Goal: Task Accomplishment & Management: Manage account settings

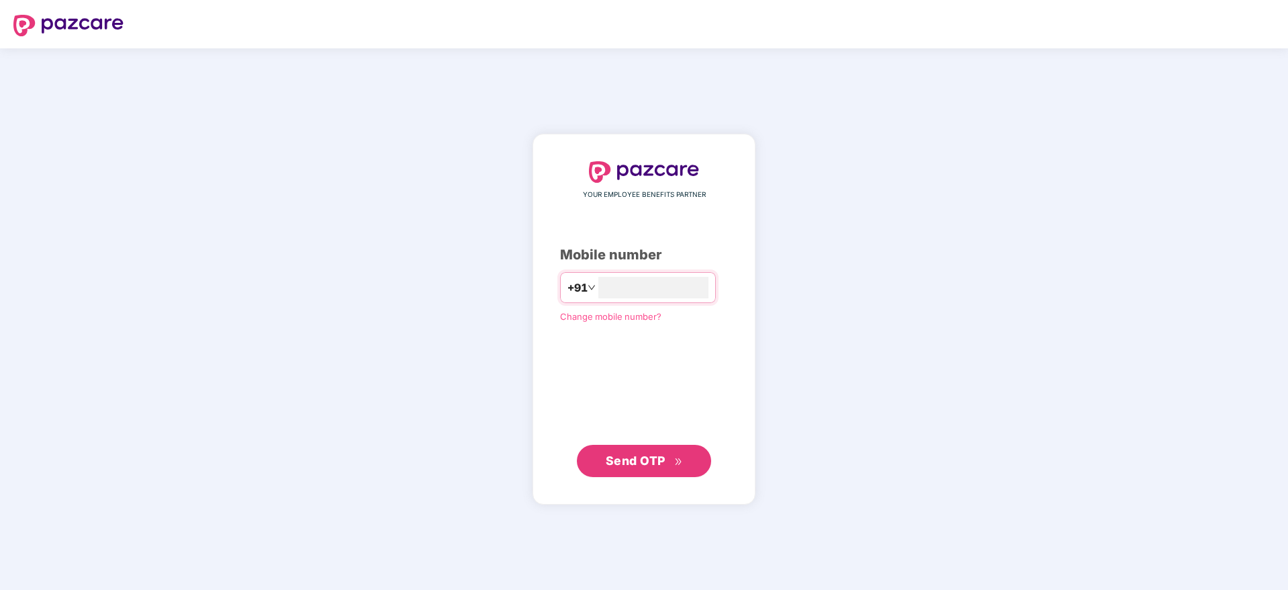
type input "**********"
click at [654, 464] on span "Send OTP" at bounding box center [636, 460] width 60 height 14
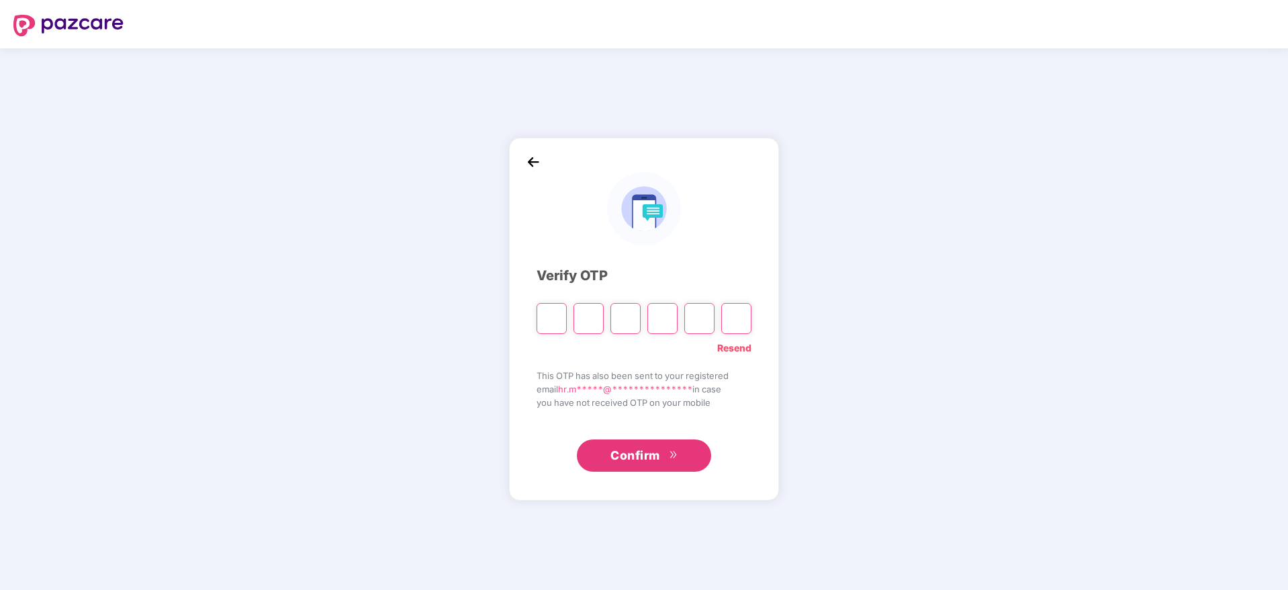
type input "*"
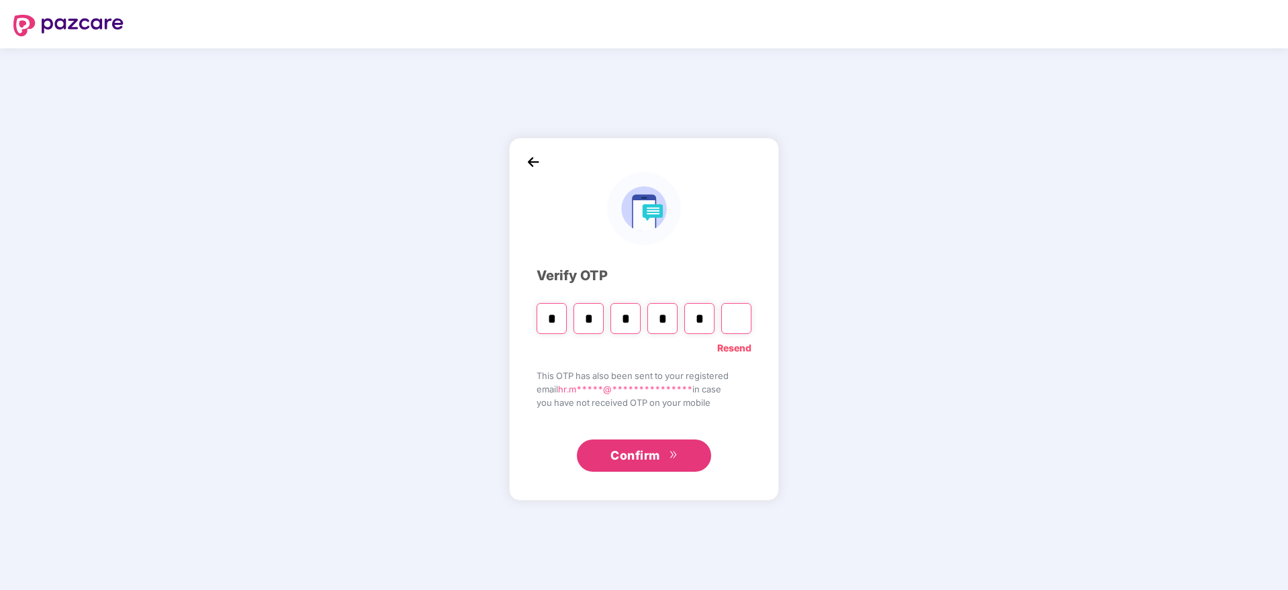
type input "*"
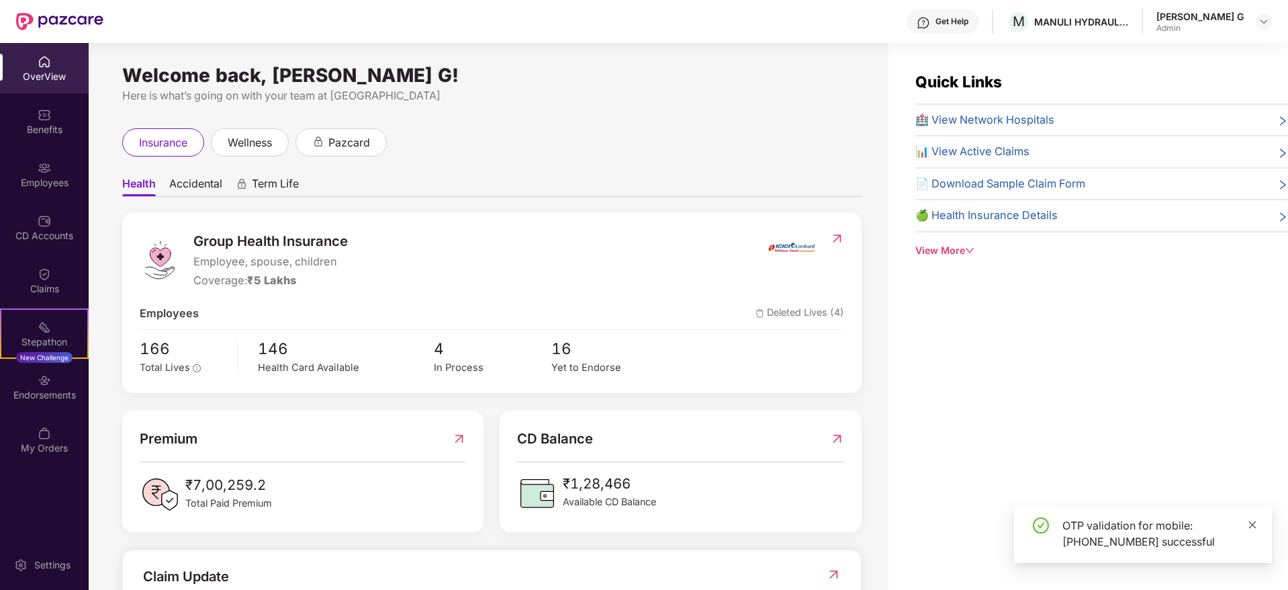
click at [1252, 525] on icon "close" at bounding box center [1252, 523] width 7 height 7
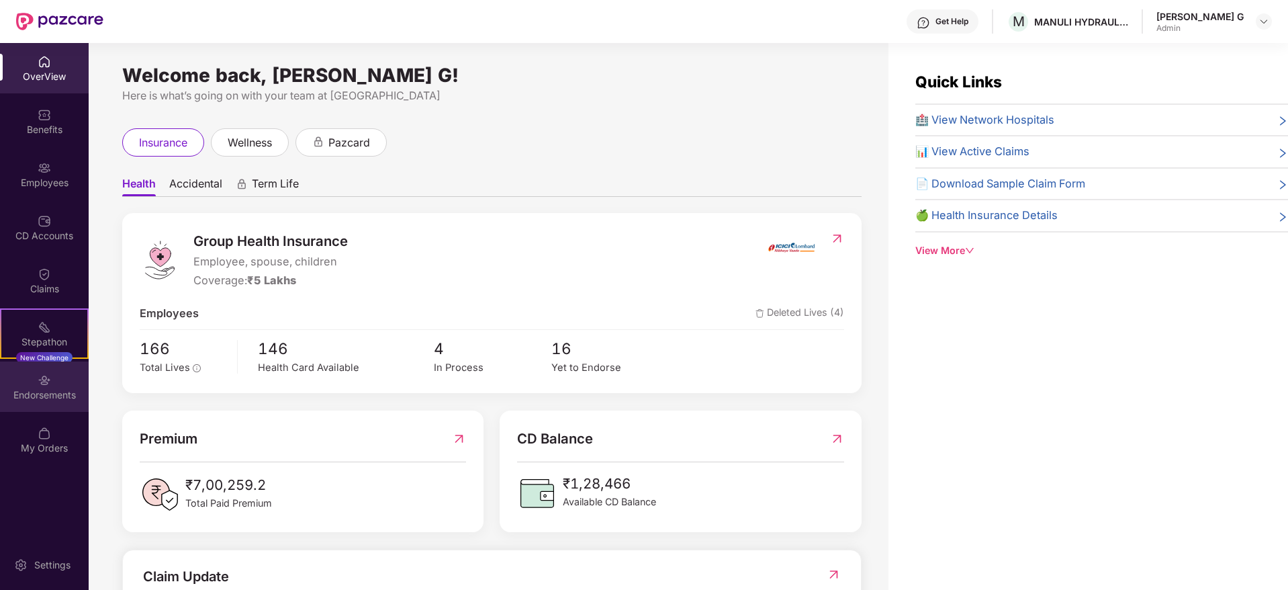
click at [40, 397] on div "Endorsements" at bounding box center [44, 394] width 89 height 13
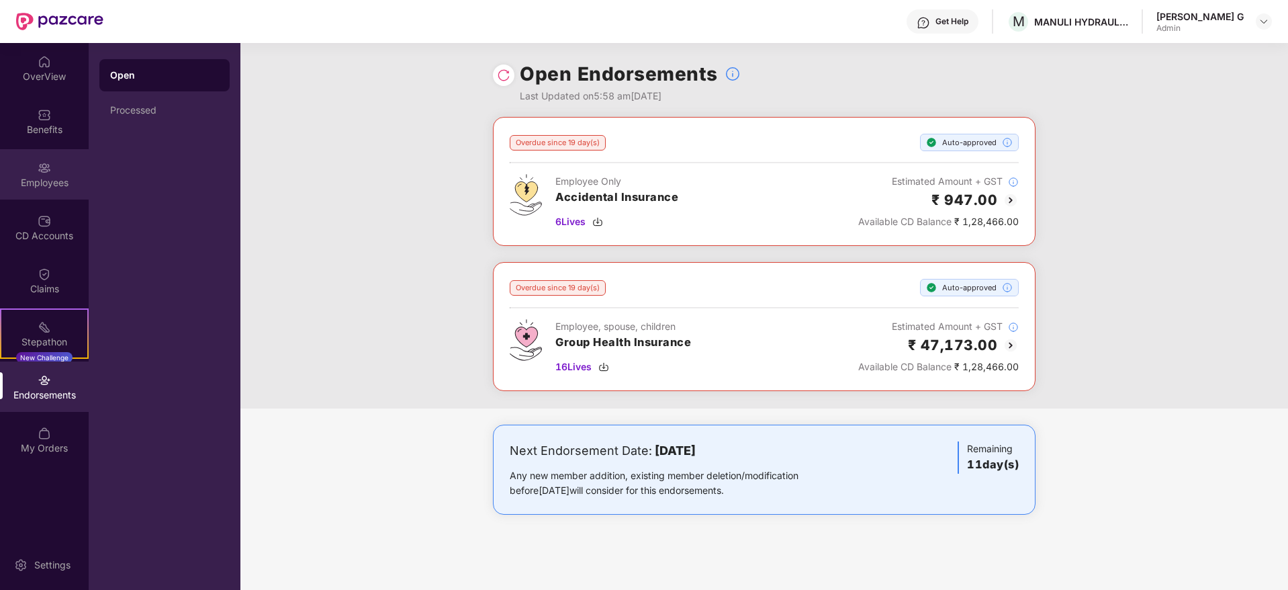
click at [47, 187] on div "Employees" at bounding box center [44, 182] width 89 height 13
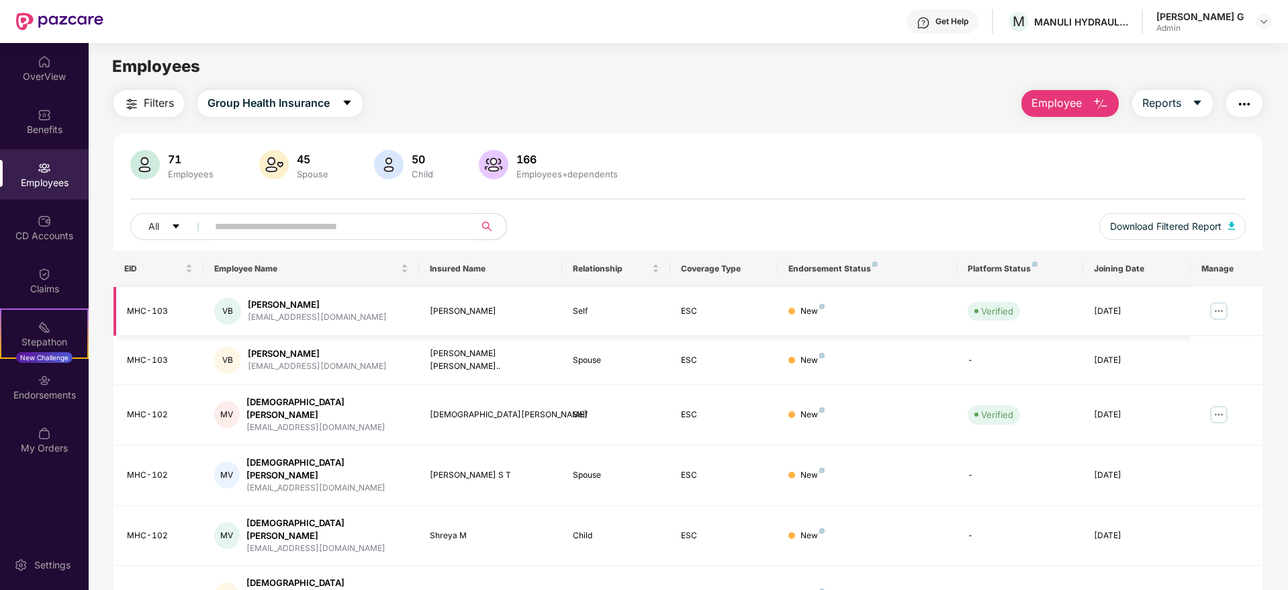
click at [1213, 312] on img at bounding box center [1218, 310] width 21 height 21
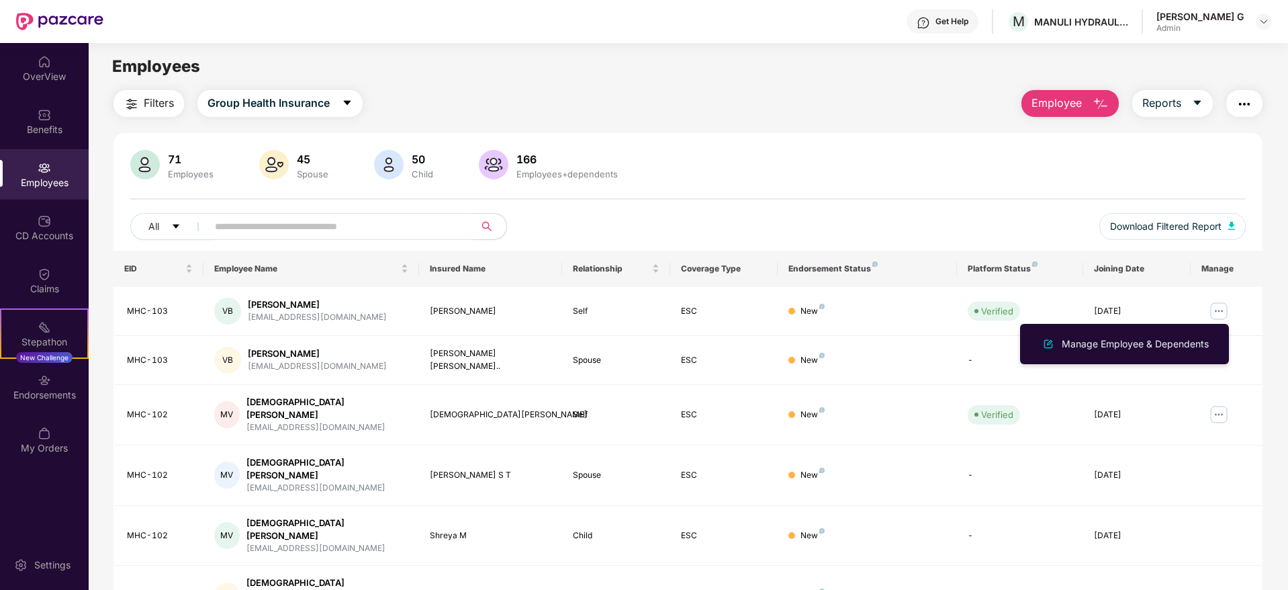
click at [237, 227] on input "text" at bounding box center [335, 226] width 241 height 20
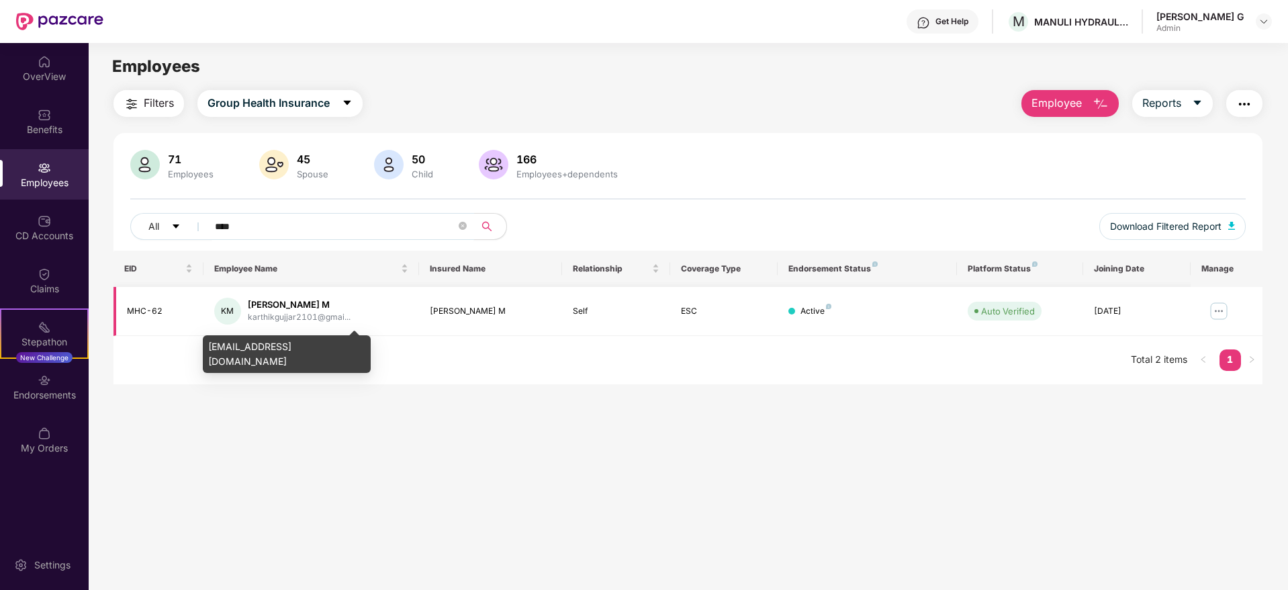
type input "****"
click at [283, 313] on div "karthikgujjar2101@gmai..." at bounding box center [299, 317] width 103 height 13
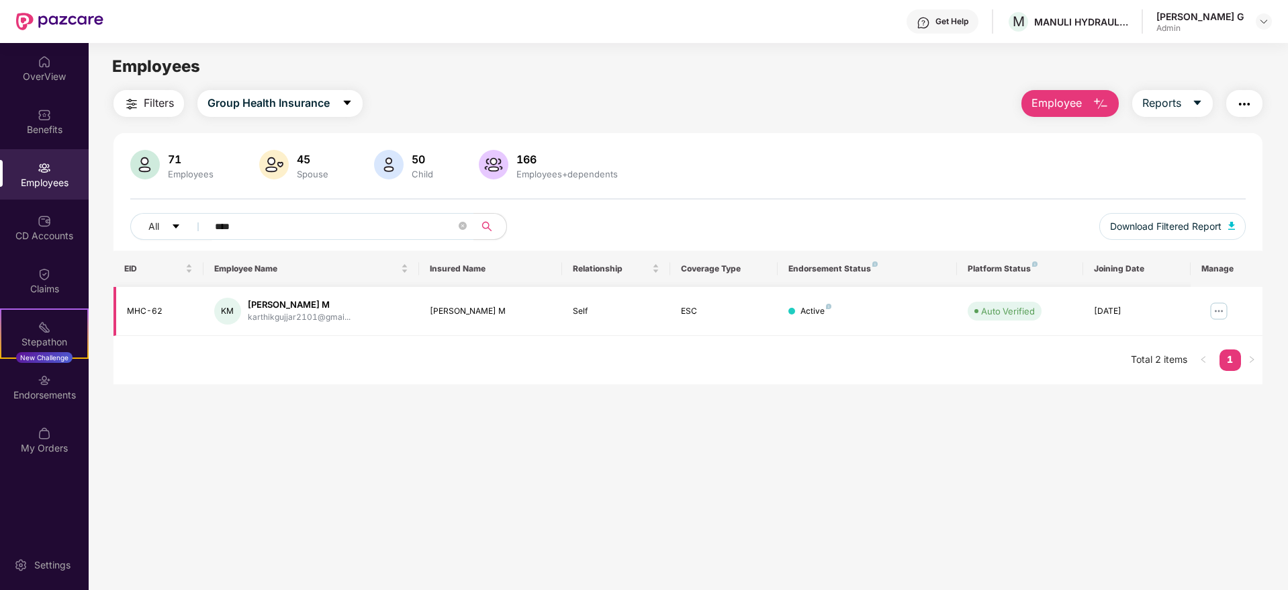
click at [1222, 307] on img at bounding box center [1218, 310] width 21 height 21
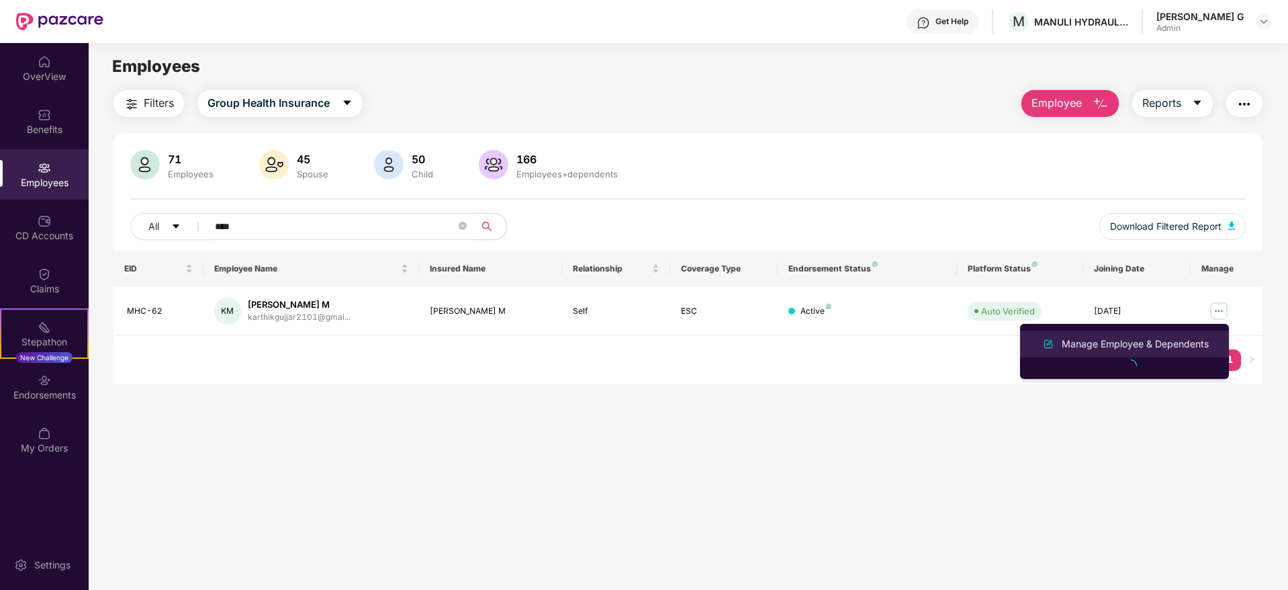
click at [1105, 344] on div "Manage Employee & Dependents" at bounding box center [1135, 343] width 152 height 15
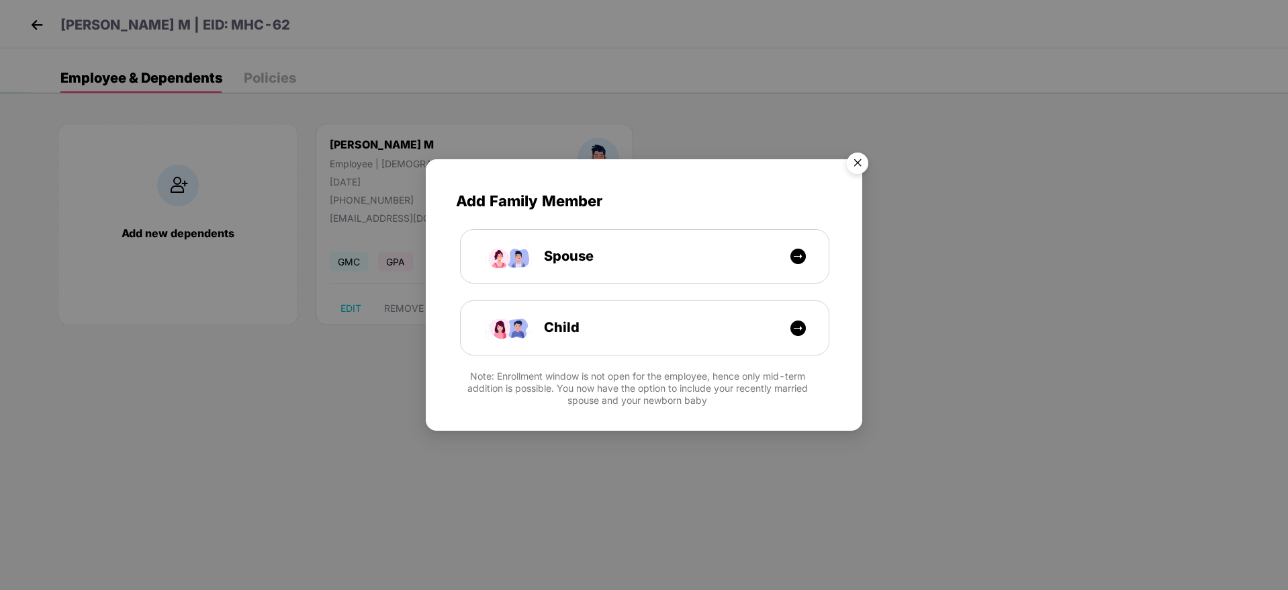
click at [864, 164] on img "Close" at bounding box center [858, 165] width 38 height 38
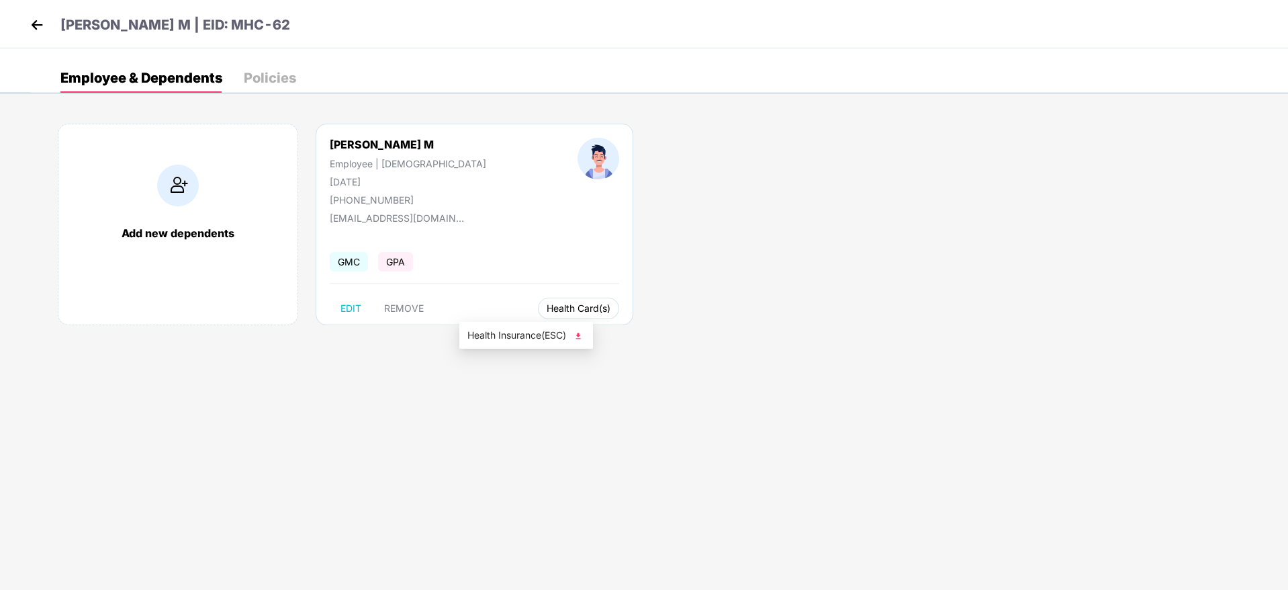
click at [547, 310] on span "Health Card(s)" at bounding box center [579, 308] width 64 height 7
click at [584, 337] on img at bounding box center [578, 335] width 13 height 13
click at [273, 71] on div "Policies" at bounding box center [270, 77] width 52 height 13
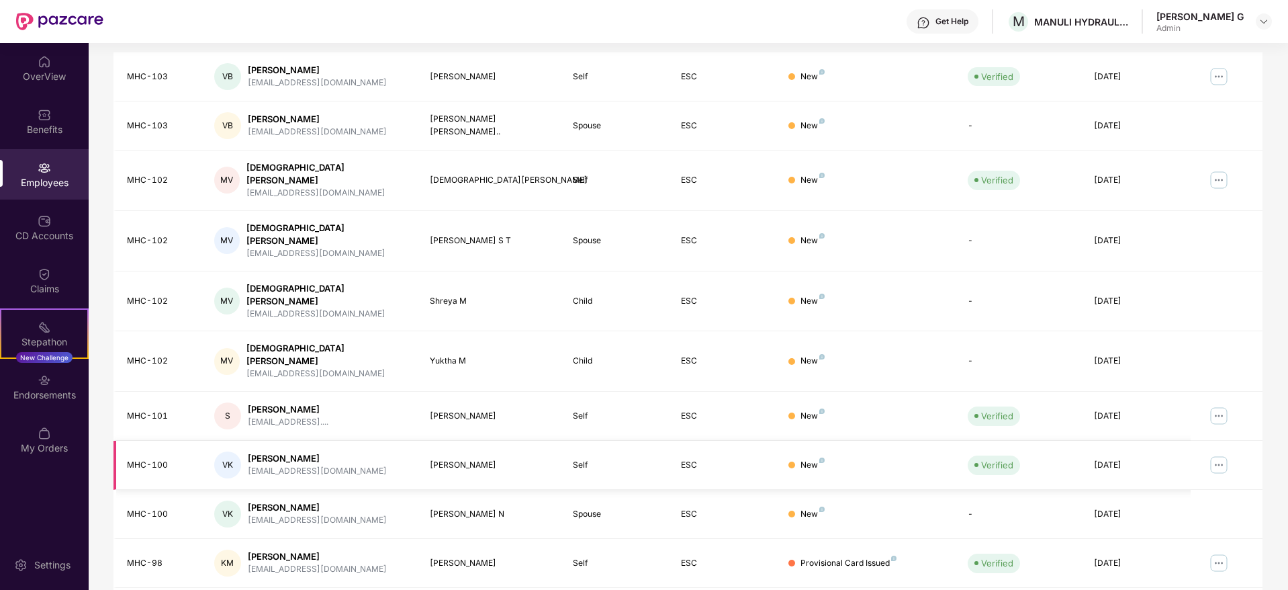
scroll to position [236, 0]
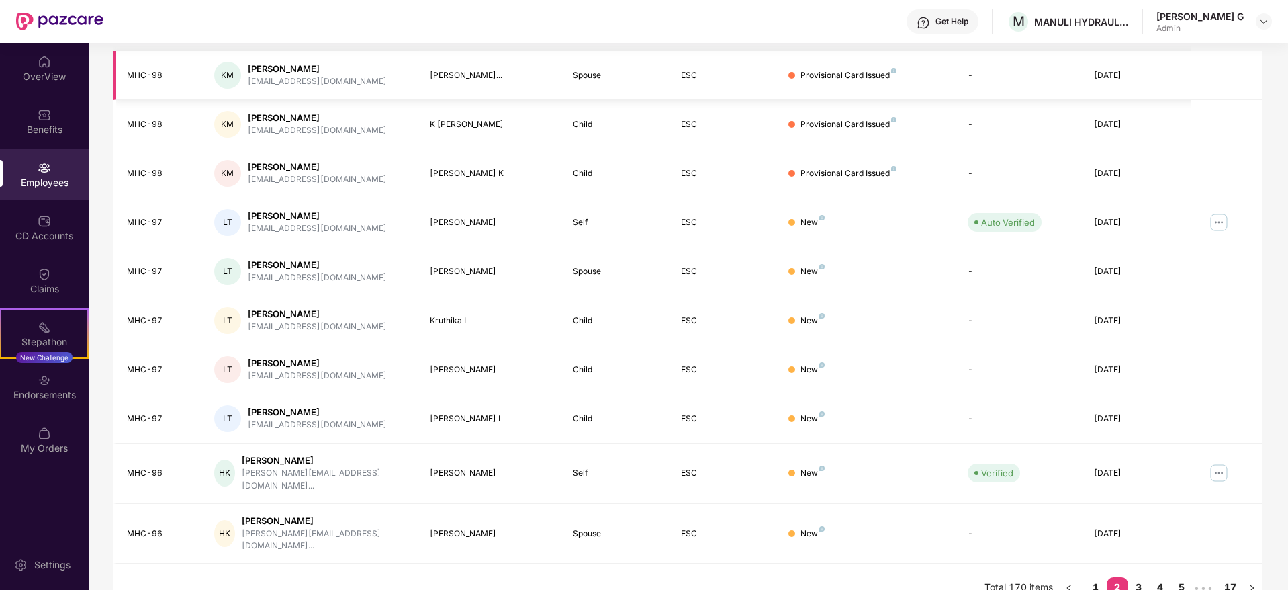
click at [865, 75] on div "Provisional Card Issued" at bounding box center [849, 75] width 96 height 13
click at [283, 118] on div "[PERSON_NAME]" at bounding box center [317, 117] width 139 height 13
click at [287, 173] on div "[EMAIL_ADDRESS][DOMAIN_NAME]" at bounding box center [317, 179] width 139 height 13
click at [883, 177] on div "Provisional Card Issued" at bounding box center [849, 173] width 96 height 13
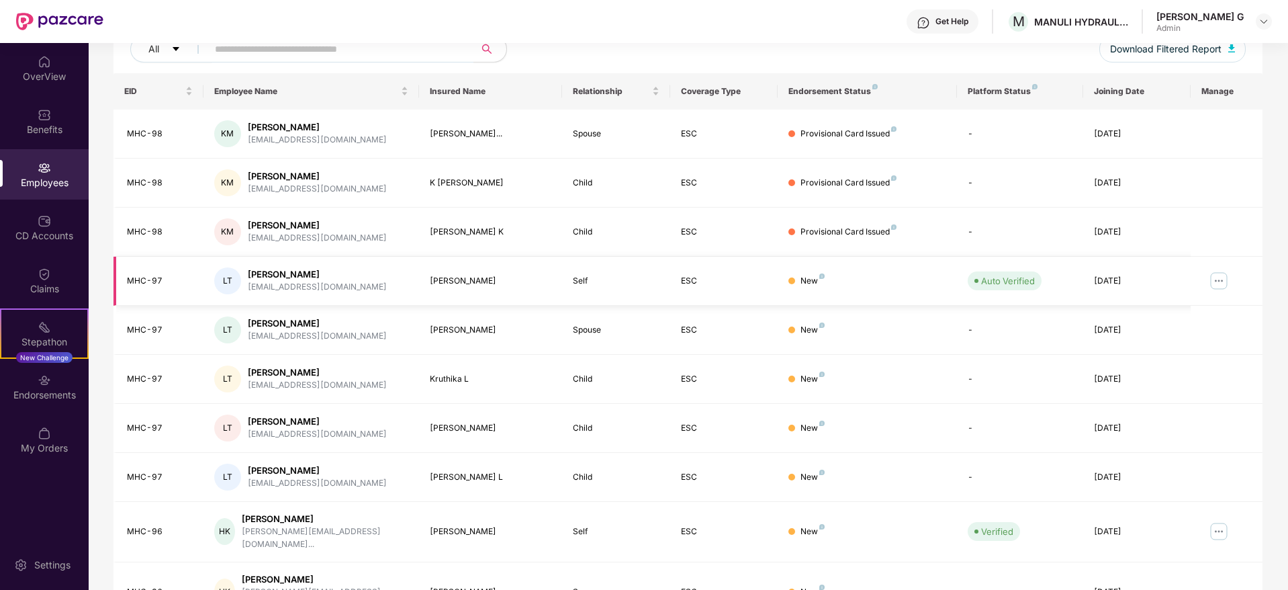
scroll to position [135, 0]
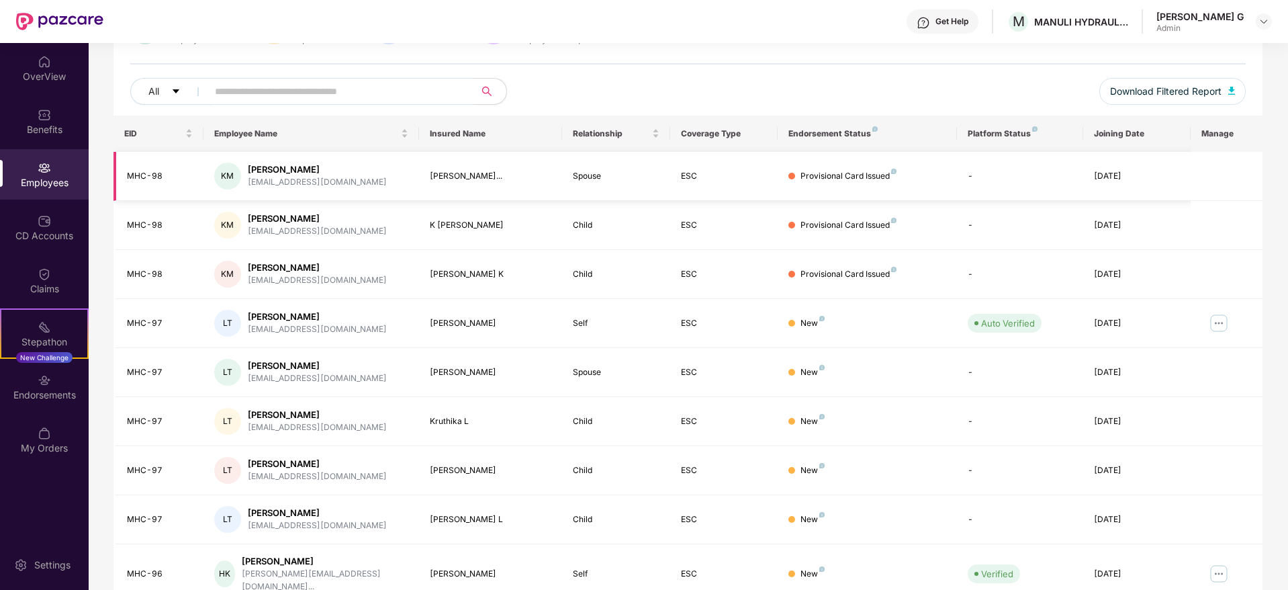
click at [231, 178] on div "KM" at bounding box center [227, 176] width 27 height 27
click at [316, 93] on input "text" at bounding box center [335, 91] width 241 height 20
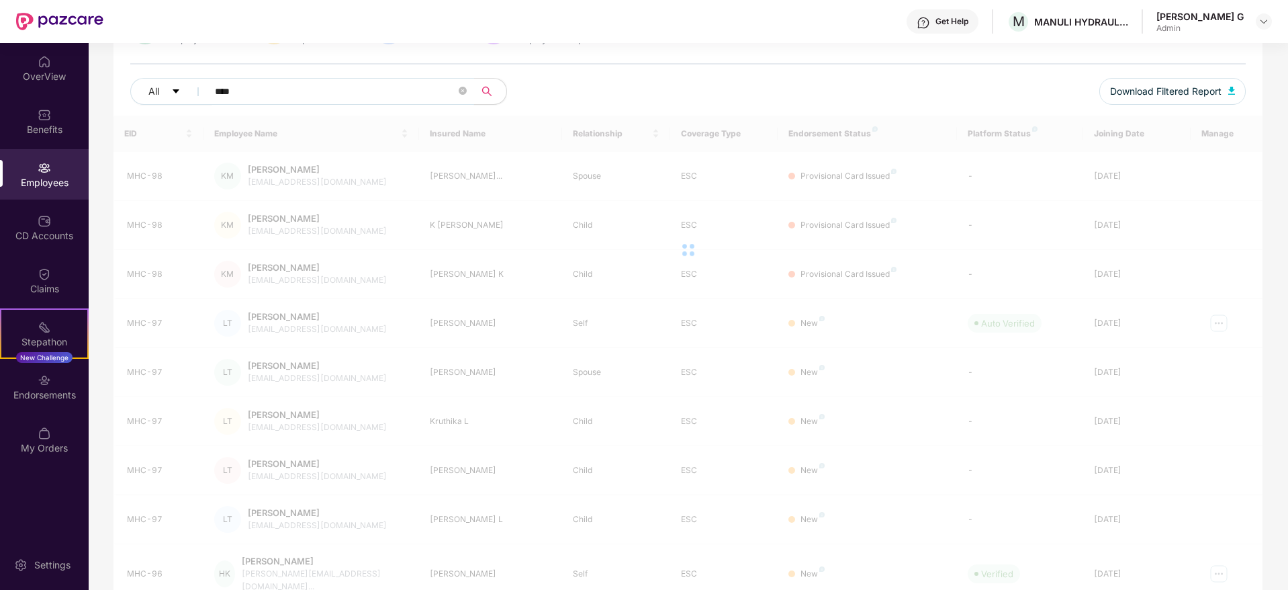
scroll to position [43, 0]
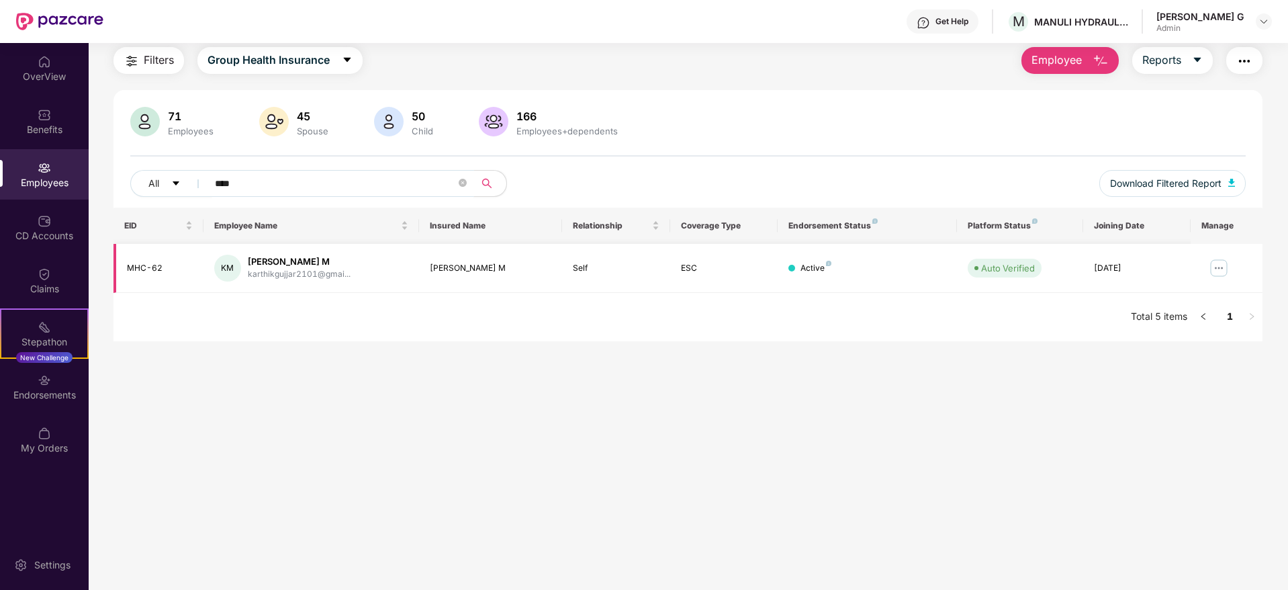
type input "****"
click at [1218, 270] on img at bounding box center [1218, 267] width 21 height 21
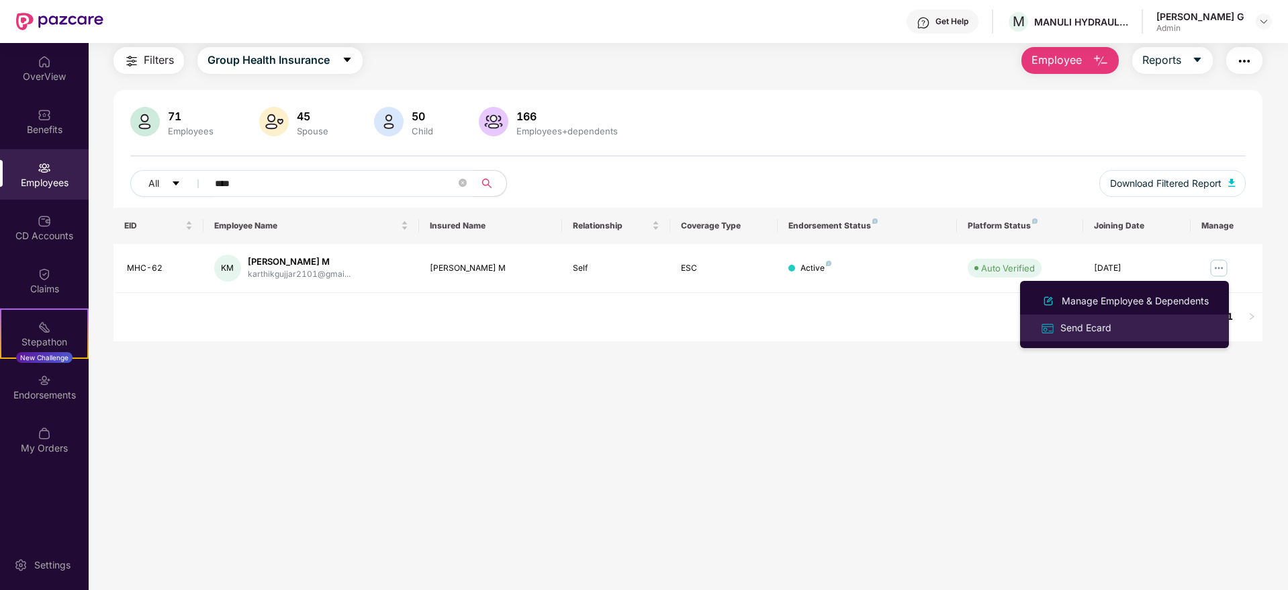
click at [1096, 331] on div "Send Ecard" at bounding box center [1086, 327] width 56 height 15
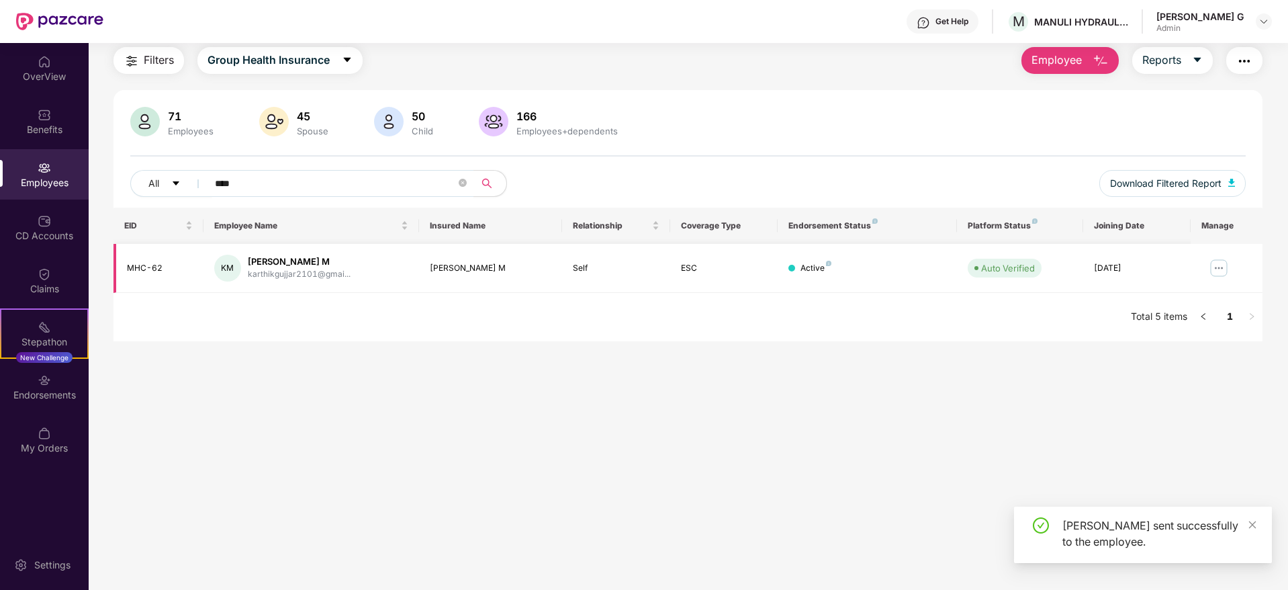
click at [1213, 269] on img at bounding box center [1218, 267] width 21 height 21
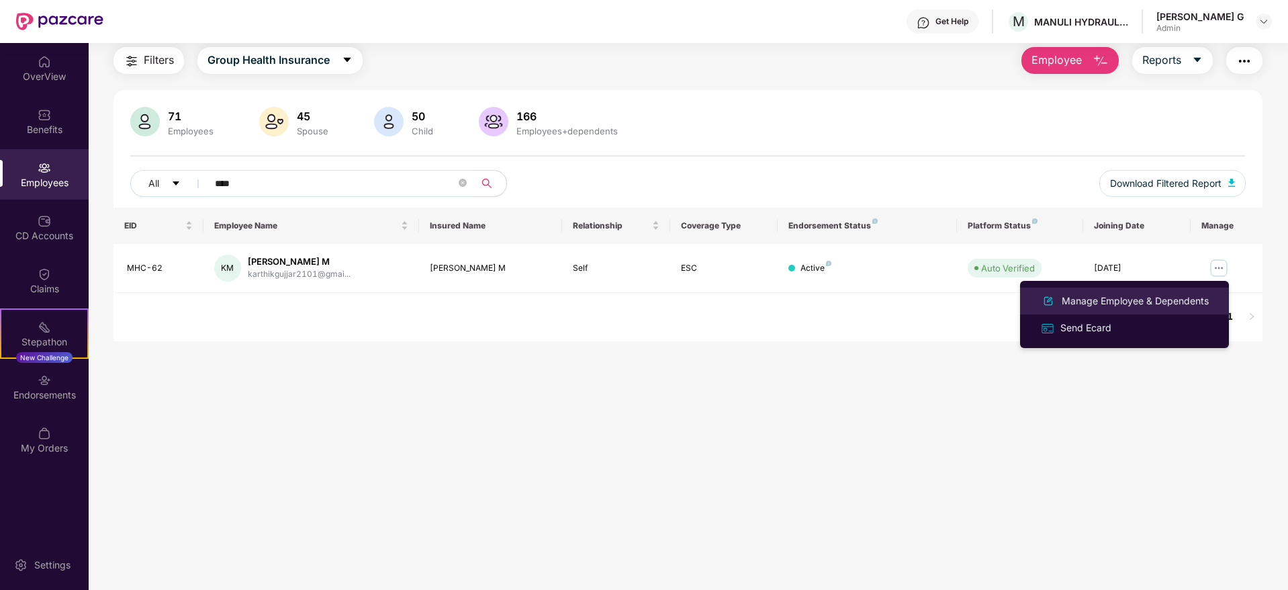
click at [1128, 305] on div "Manage Employee & Dependents" at bounding box center [1135, 300] width 152 height 15
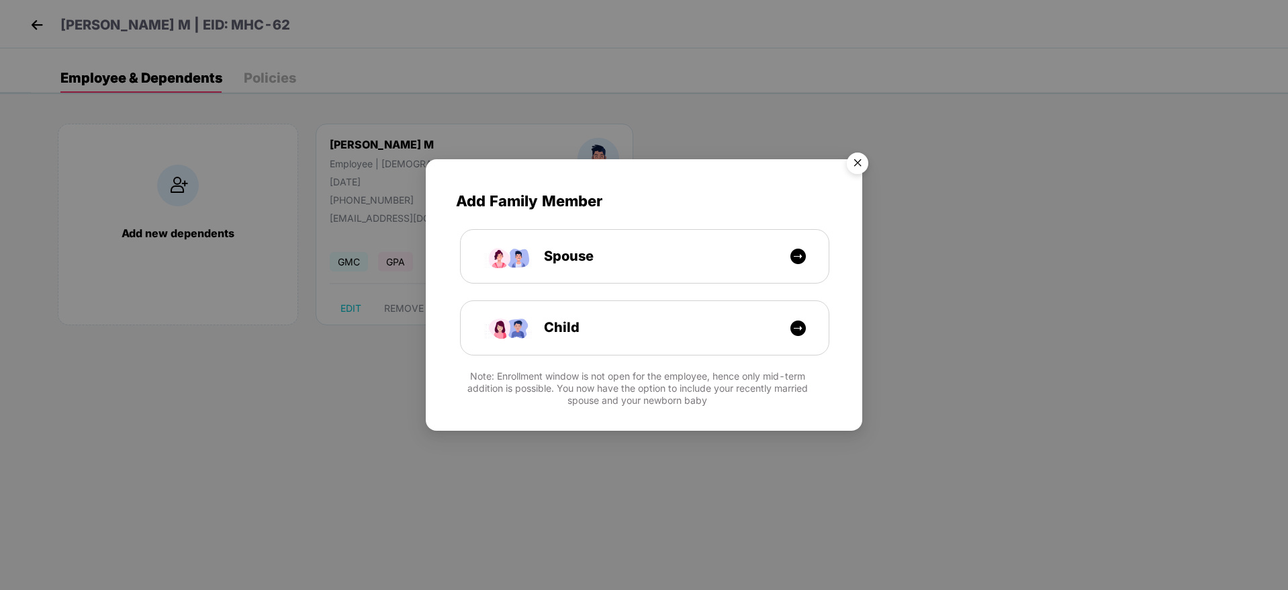
click at [851, 159] on img "Close" at bounding box center [858, 165] width 38 height 38
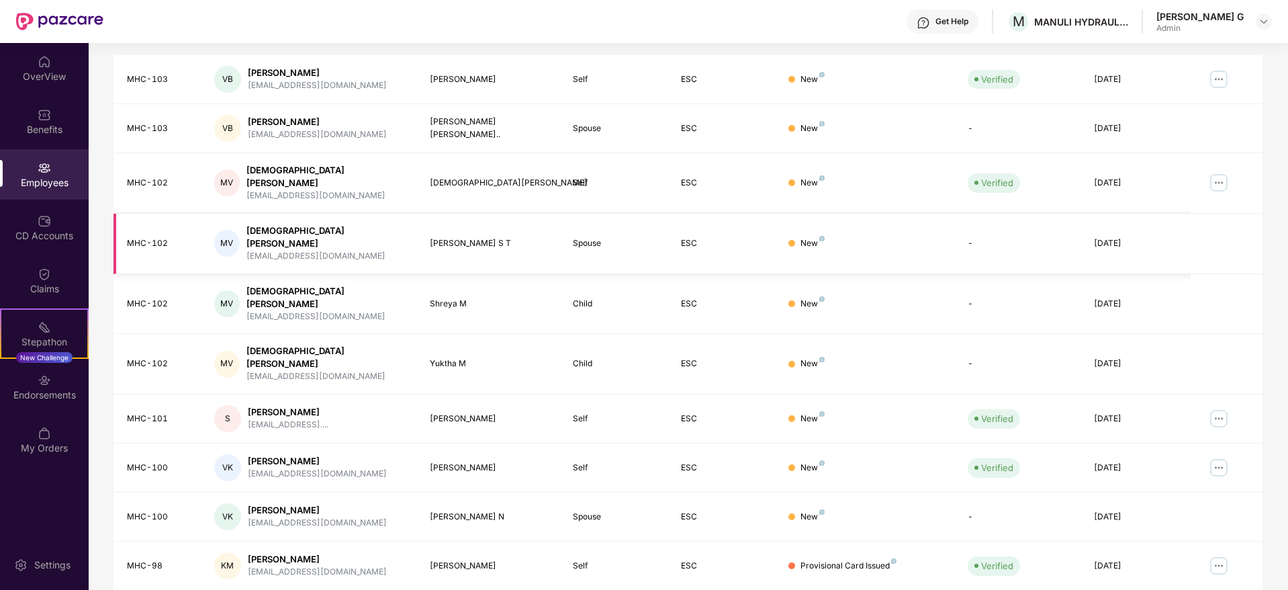
scroll to position [236, 0]
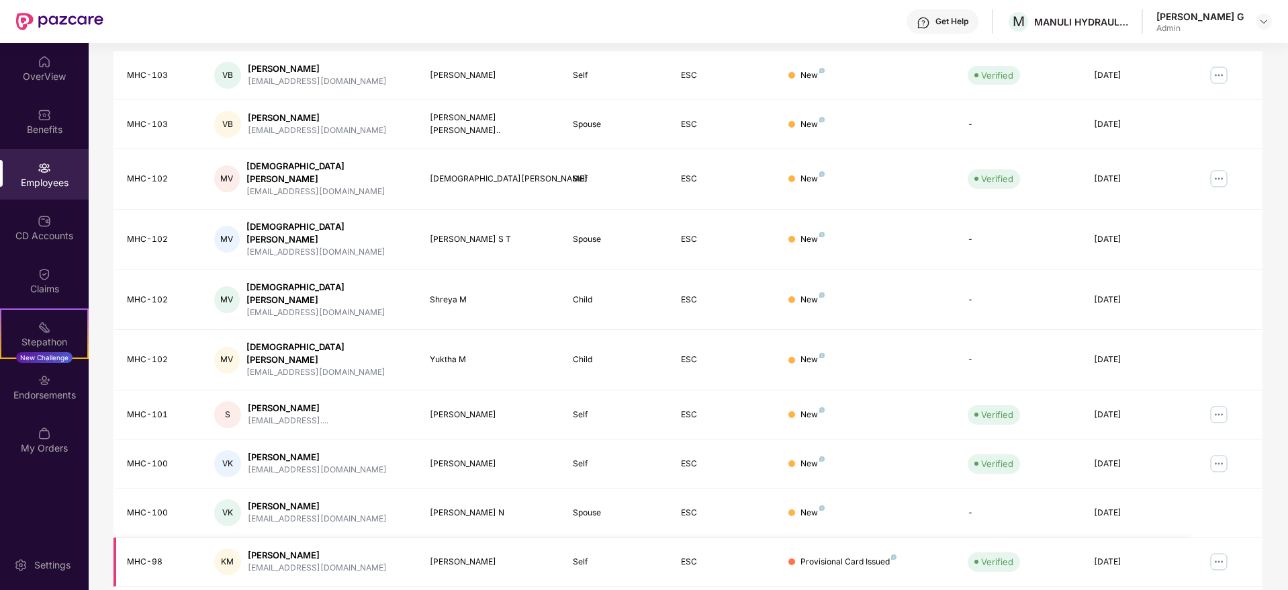
click at [240, 548] on div "KM [PERSON_NAME] [EMAIL_ADDRESS][DOMAIN_NAME]" at bounding box center [311, 561] width 194 height 27
click at [1217, 551] on img at bounding box center [1218, 561] width 21 height 21
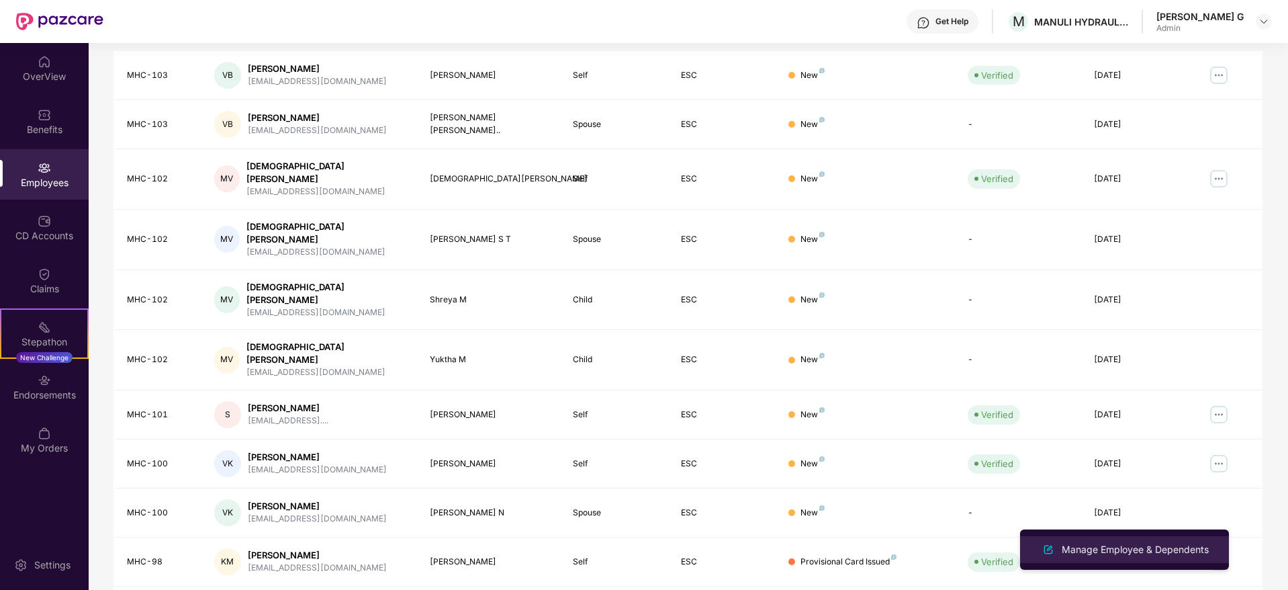
click at [1142, 547] on div "Manage Employee & Dependents" at bounding box center [1135, 549] width 152 height 15
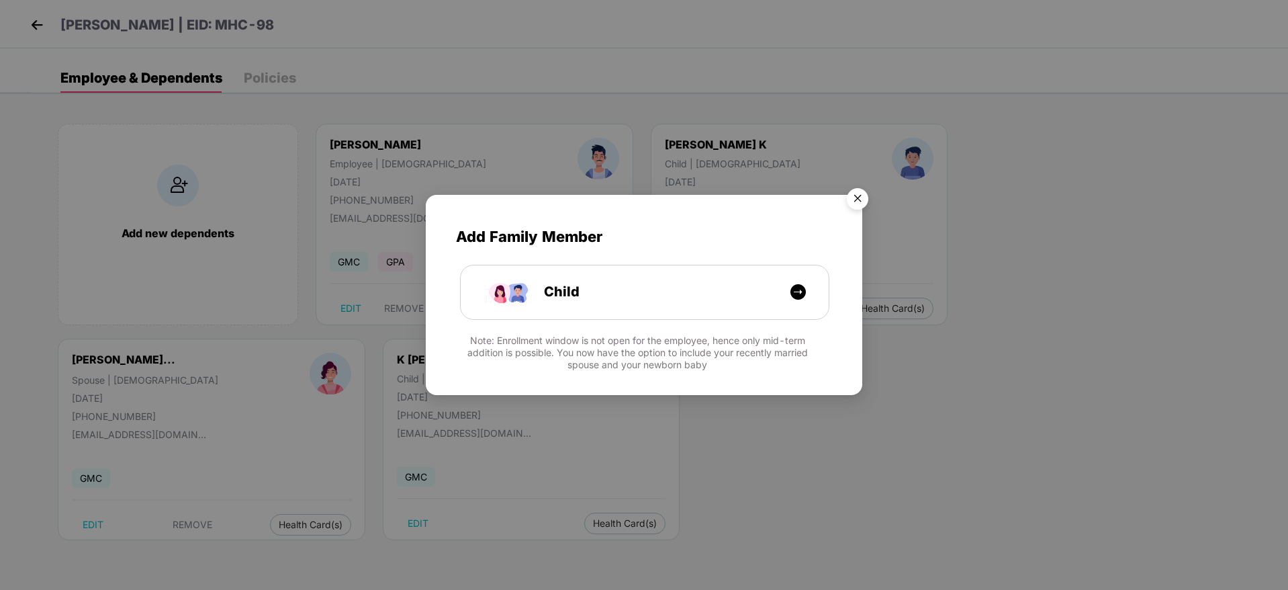
click at [851, 198] on img "Close" at bounding box center [858, 201] width 38 height 38
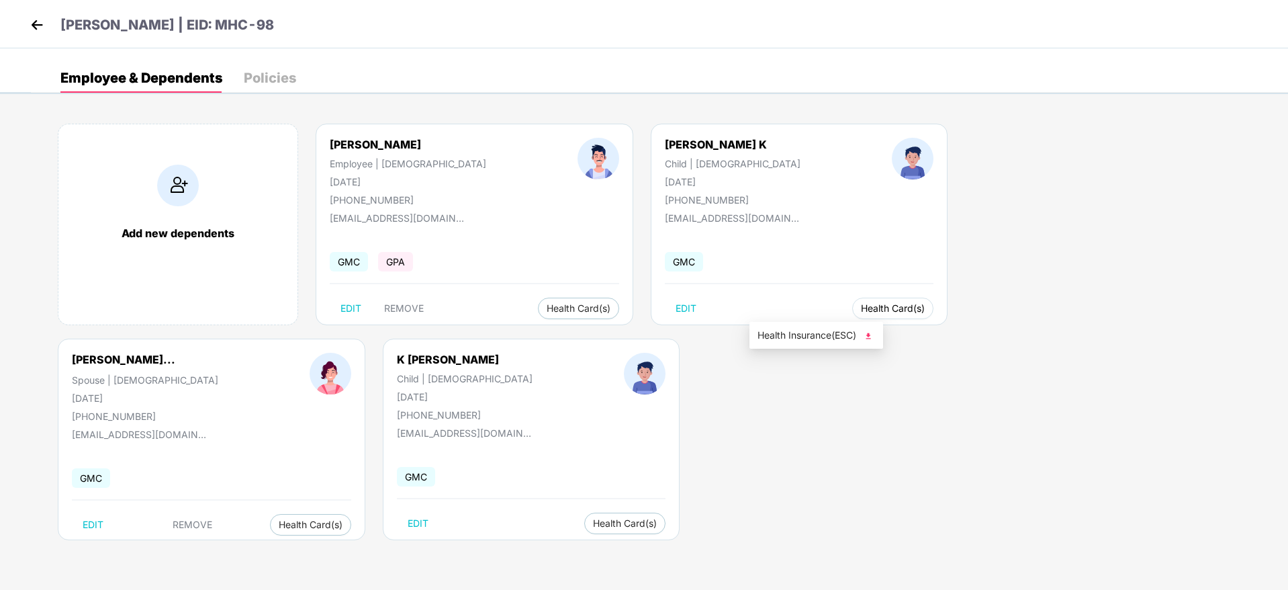
click at [861, 307] on span "Health Card(s)" at bounding box center [893, 308] width 64 height 7
click at [861, 308] on span "Health Card(s)" at bounding box center [893, 308] width 64 height 7
click at [865, 334] on img at bounding box center [868, 335] width 13 height 13
click at [617, 336] on img at bounding box center [610, 335] width 13 height 13
click at [1177, 340] on img at bounding box center [1175, 336] width 13 height 13
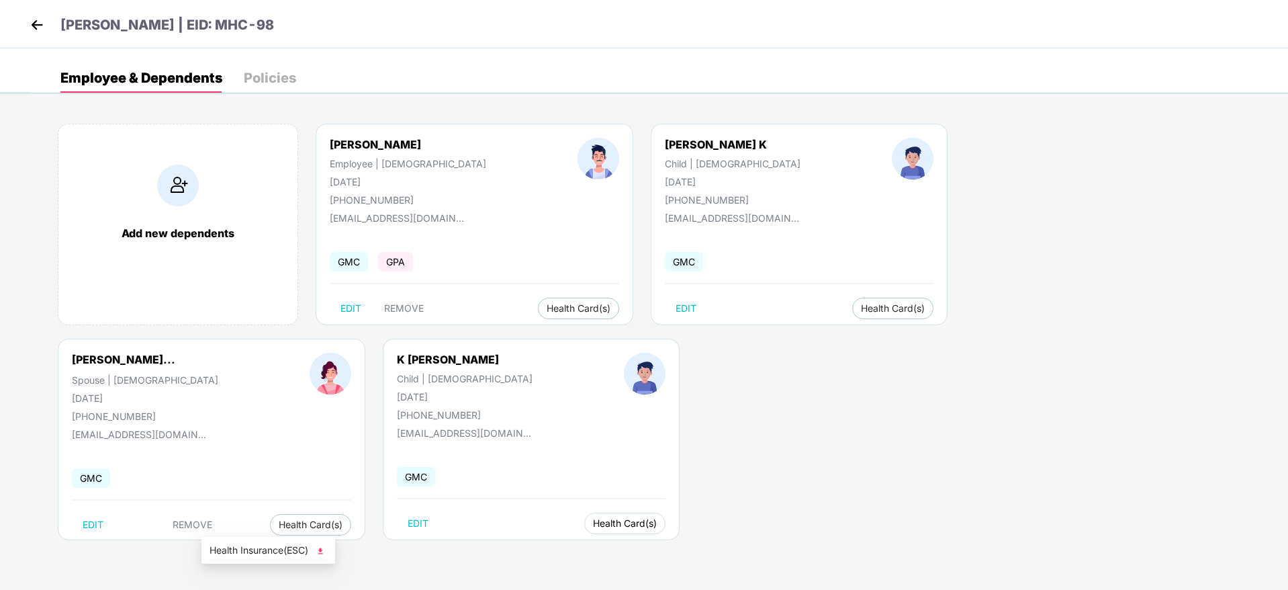
click at [593, 520] on span "Health Card(s)" at bounding box center [625, 523] width 64 height 7
click at [323, 551] on img at bounding box center [320, 550] width 13 height 13
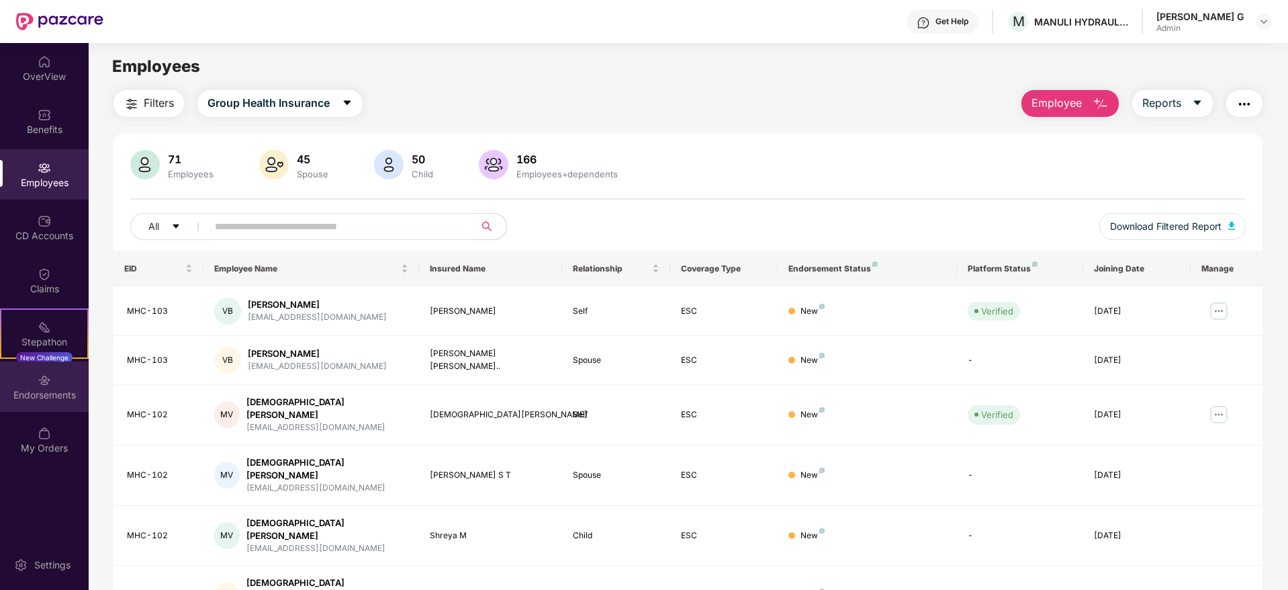
click at [47, 392] on div "Endorsements" at bounding box center [44, 394] width 89 height 13
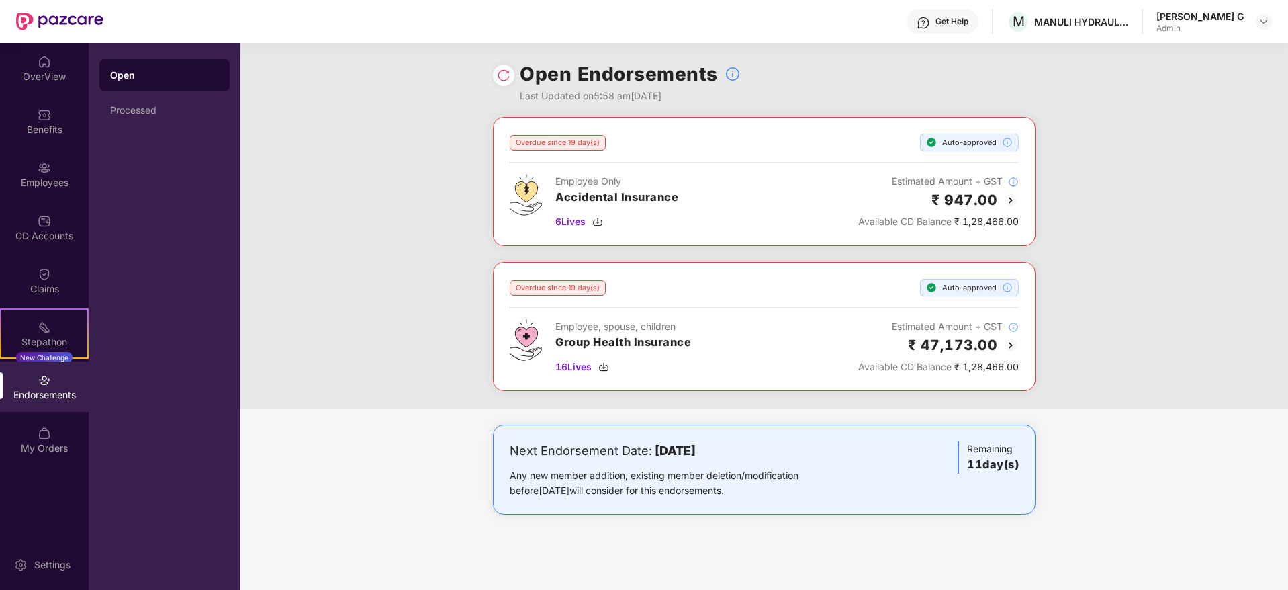
click at [1253, 19] on div "[PERSON_NAME] G Admin" at bounding box center [1214, 22] width 116 height 24
click at [1263, 23] on img at bounding box center [1264, 21] width 11 height 11
click at [1154, 84] on div "Logout" at bounding box center [1200, 79] width 175 height 26
